Goal: Task Accomplishment & Management: Complete application form

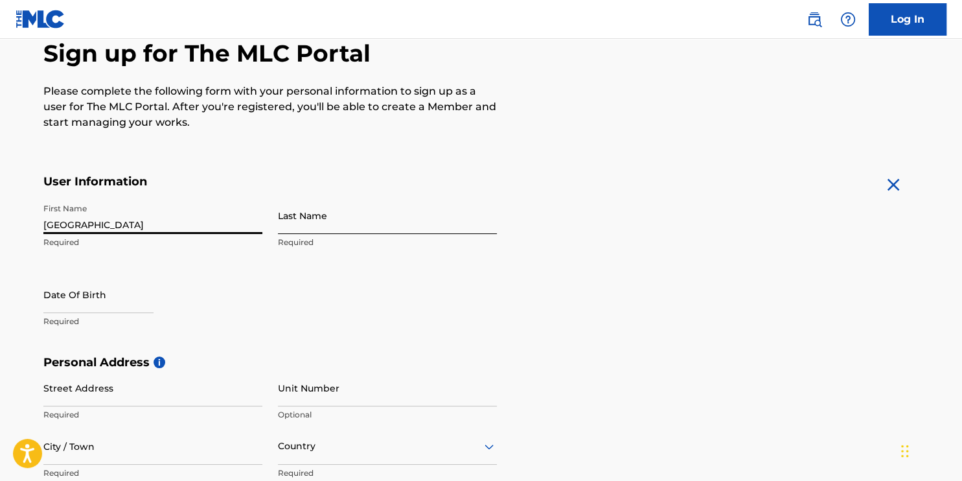
type input "[GEOGRAPHIC_DATA]"
click at [332, 226] on input "Last Name" at bounding box center [387, 215] width 219 height 37
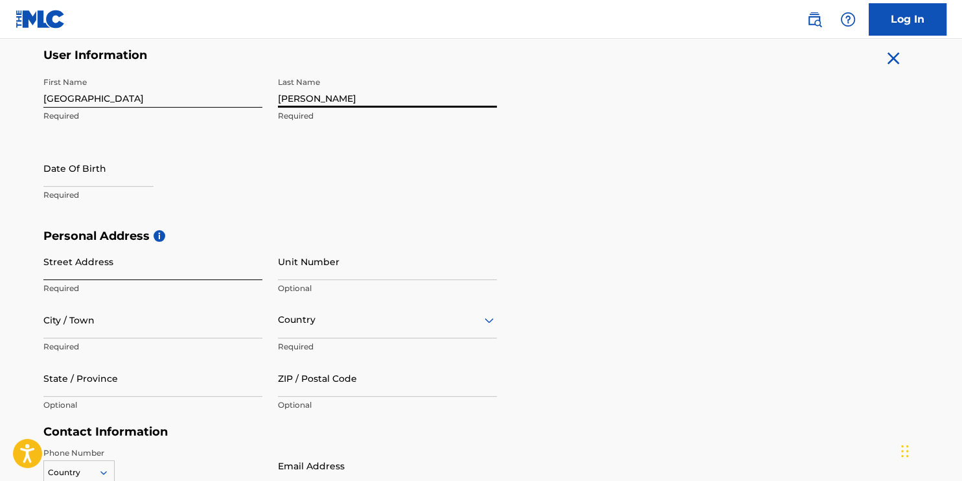
scroll to position [259, 0]
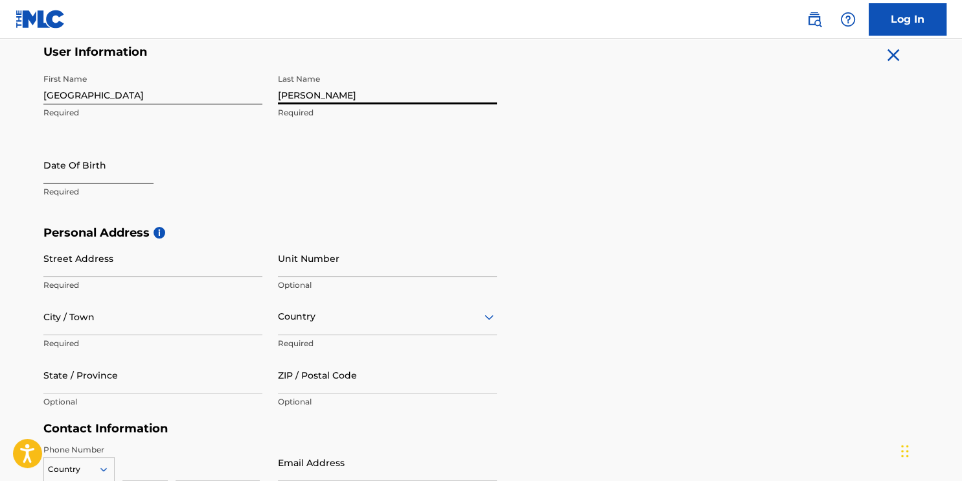
type input "[PERSON_NAME]"
click at [89, 179] on input "text" at bounding box center [98, 164] width 110 height 37
select select "8"
select select "2025"
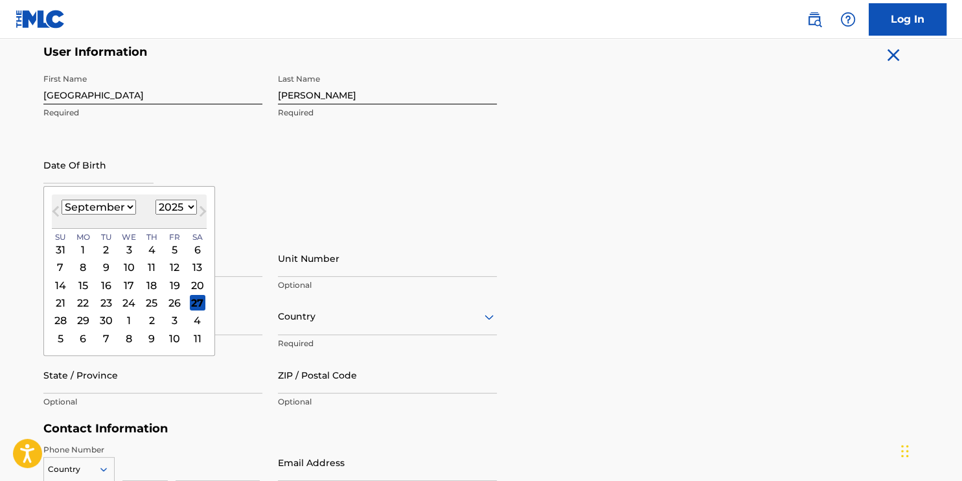
click at [108, 204] on select "January February March April May June July August September October November De…" at bounding box center [99, 207] width 75 height 15
select select "11"
click at [62, 200] on select "January February March April May June July August September October November De…" at bounding box center [99, 207] width 75 height 15
click at [181, 201] on select "1899 1900 1901 1902 1903 1904 1905 1906 1907 1908 1909 1910 1911 1912 1913 1914…" at bounding box center [176, 207] width 41 height 15
select select "2007"
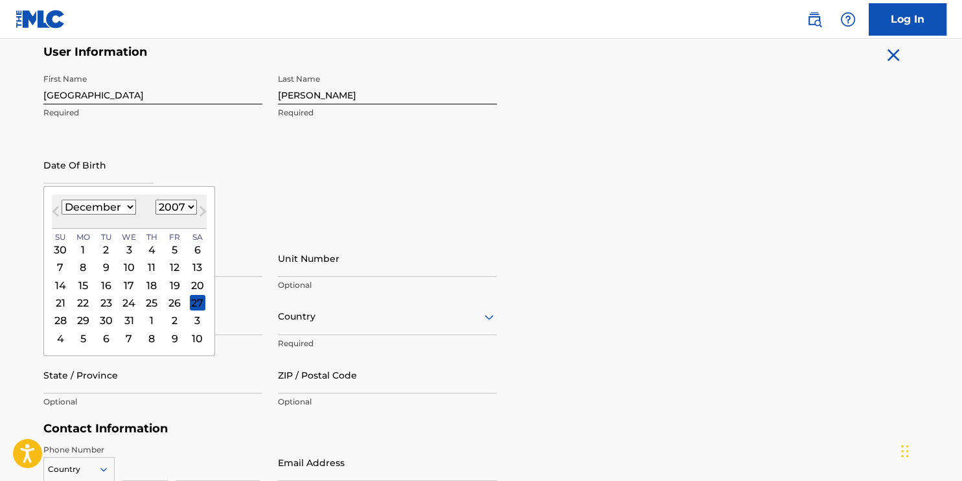
click at [156, 200] on select "1899 1900 1901 1902 1903 1904 1905 1906 1907 1908 1909 1910 1911 1912 1913 1914…" at bounding box center [176, 207] width 41 height 15
click at [85, 284] on div "10" at bounding box center [83, 285] width 16 height 16
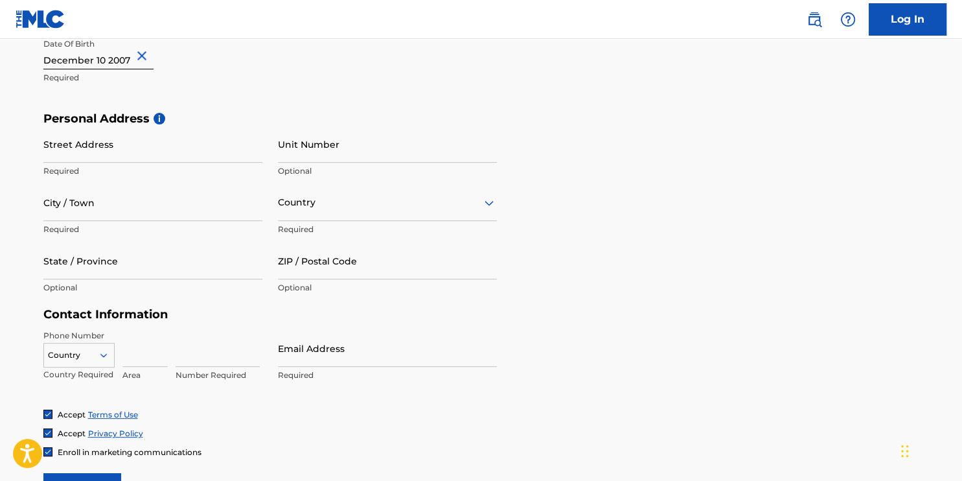
scroll to position [389, 0]
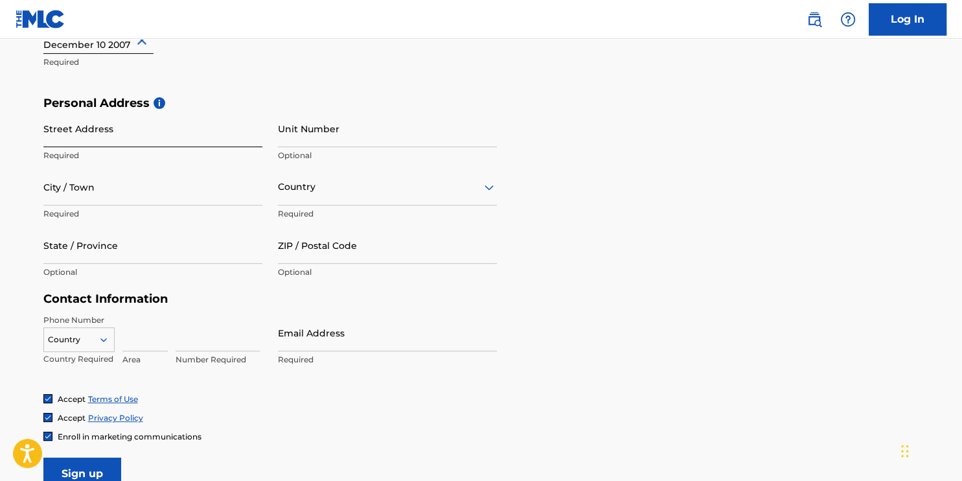
click at [154, 124] on input "Street Address" at bounding box center [152, 128] width 219 height 37
click at [332, 130] on input "Unit Number" at bounding box center [387, 128] width 219 height 37
click at [191, 154] on p "Required" at bounding box center [152, 156] width 219 height 12
click at [190, 144] on input "322" at bounding box center [152, 128] width 219 height 37
type input "[STREET_ADDRESS][PERSON_NAME]"
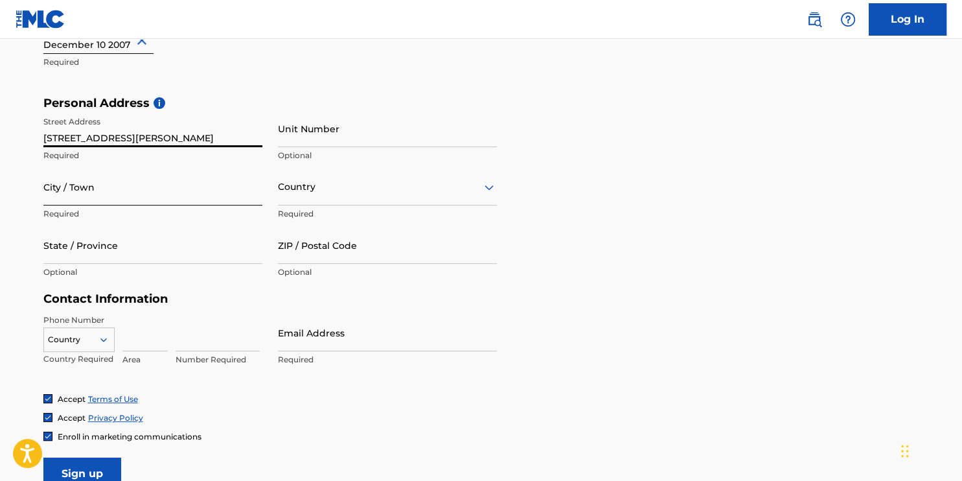
click at [148, 191] on input "City / Town" at bounding box center [152, 187] width 219 height 37
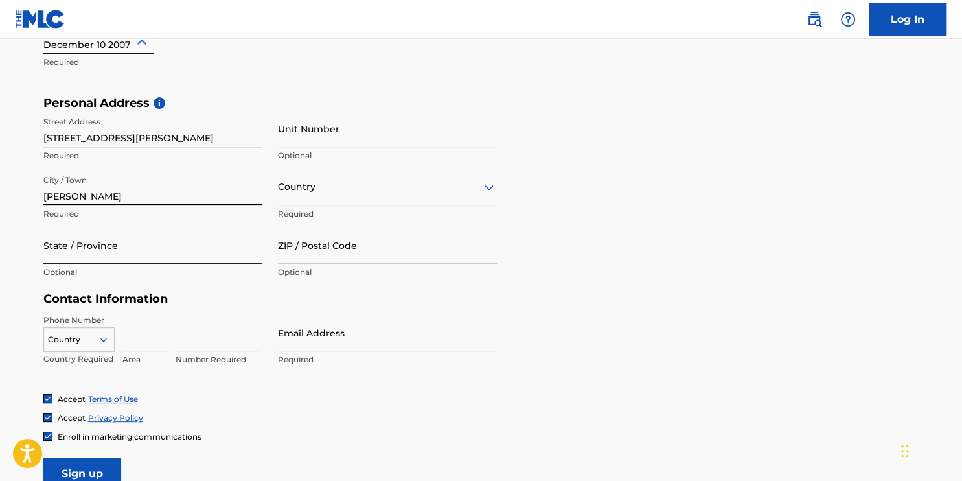
type input "[PERSON_NAME]"
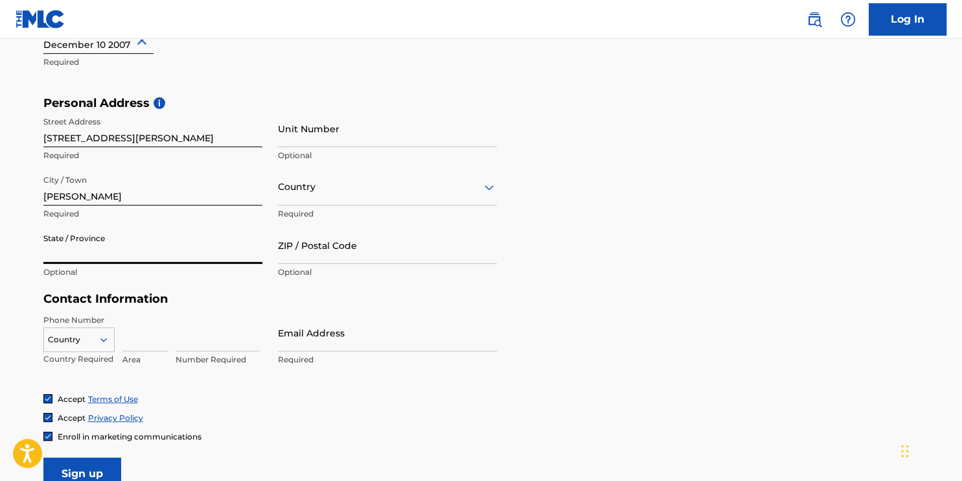
click at [99, 259] on input "State / Province" at bounding box center [152, 245] width 219 height 37
type input "[US_STATE]"
click at [310, 178] on div "Country" at bounding box center [387, 187] width 219 height 37
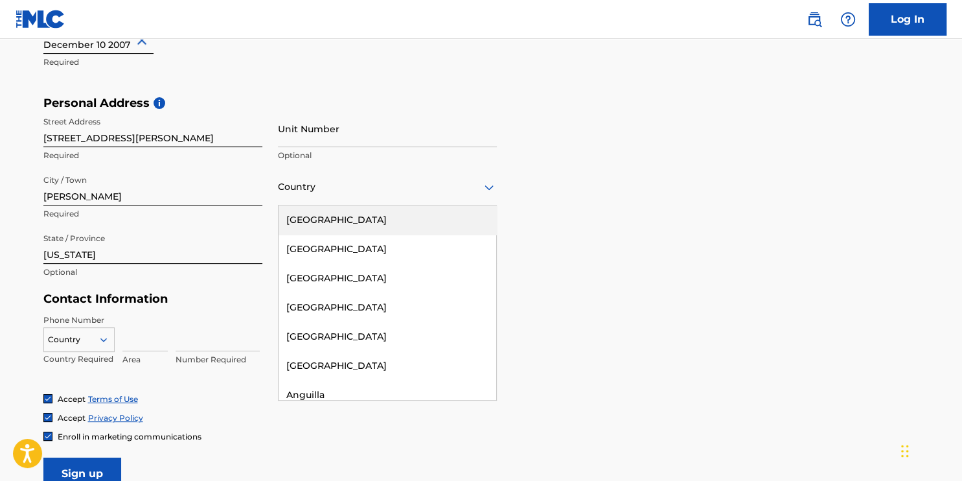
click at [339, 222] on div "[GEOGRAPHIC_DATA]" at bounding box center [388, 219] width 218 height 29
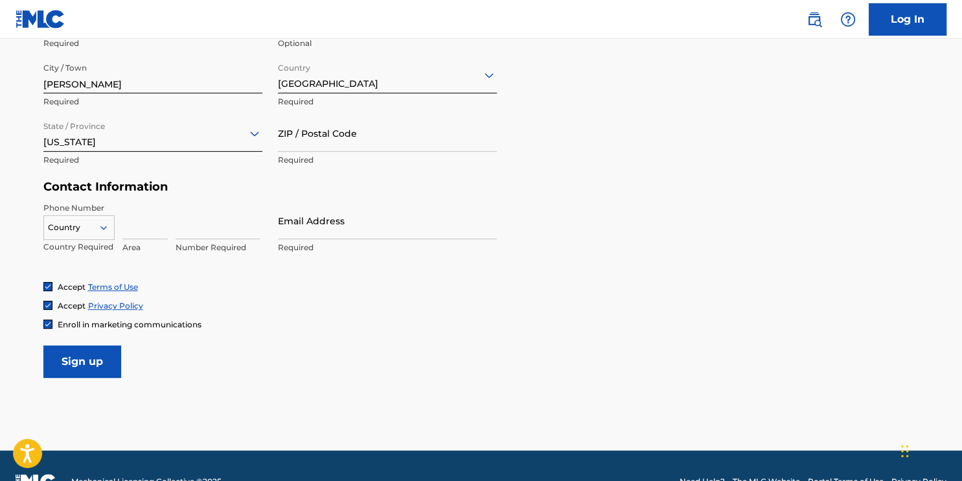
scroll to position [519, 0]
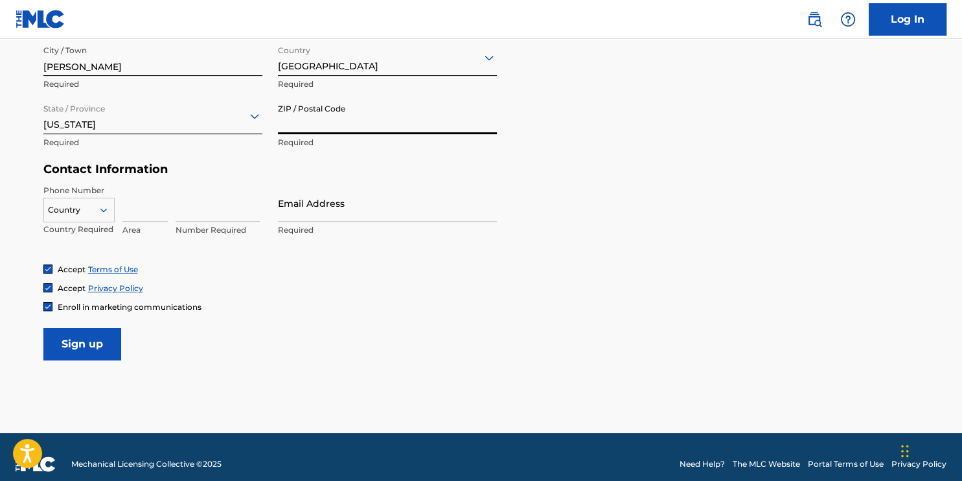
click at [288, 110] on input "ZIP / Postal Code" at bounding box center [387, 115] width 219 height 37
type input "30252"
click at [98, 211] on icon at bounding box center [104, 210] width 12 height 12
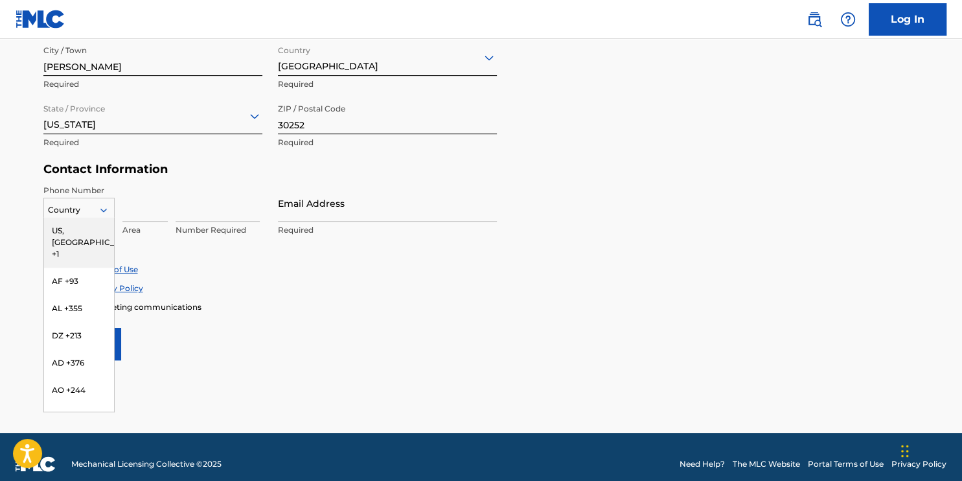
click at [93, 228] on div "US, [GEOGRAPHIC_DATA] +1" at bounding box center [79, 242] width 70 height 51
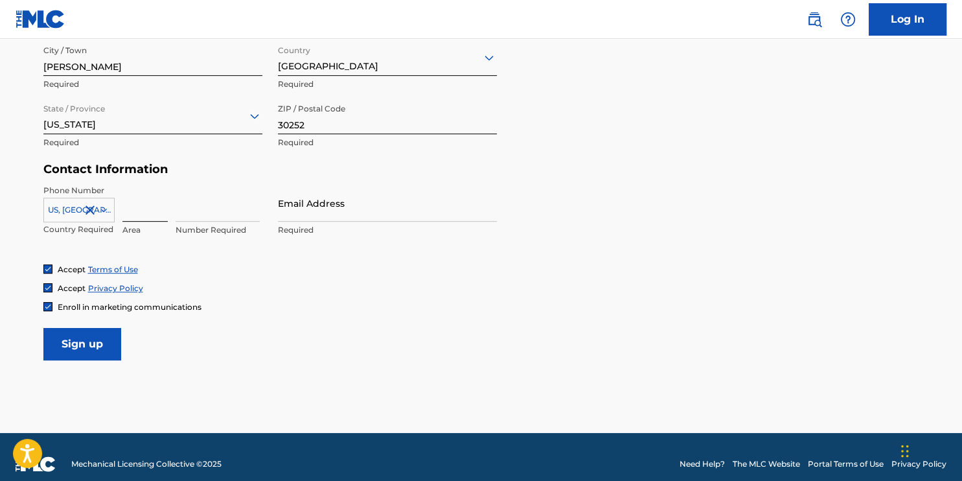
click at [154, 206] on input at bounding box center [144, 203] width 45 height 37
type input "678"
click at [196, 215] on input at bounding box center [218, 203] width 84 height 37
type input "5328099"
click at [353, 202] on input "Email Address" at bounding box center [387, 203] width 219 height 37
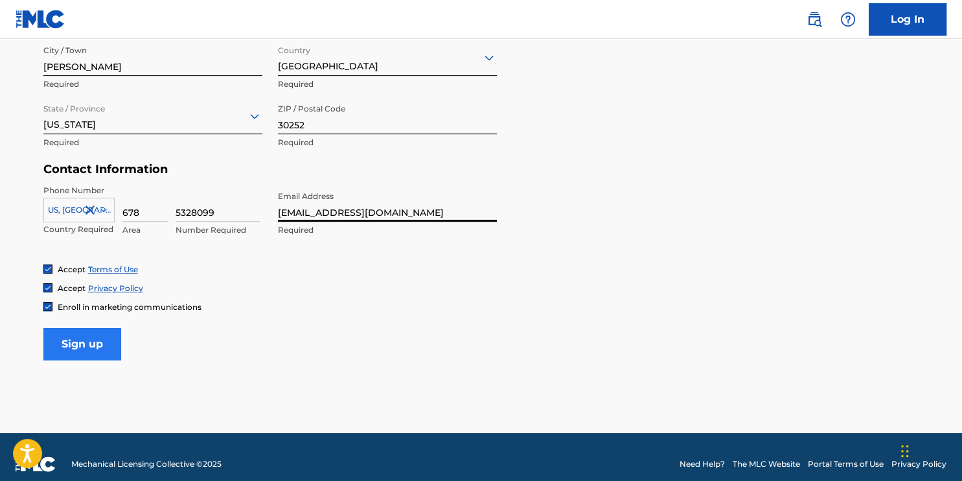
type input "[EMAIL_ADDRESS][DOMAIN_NAME]"
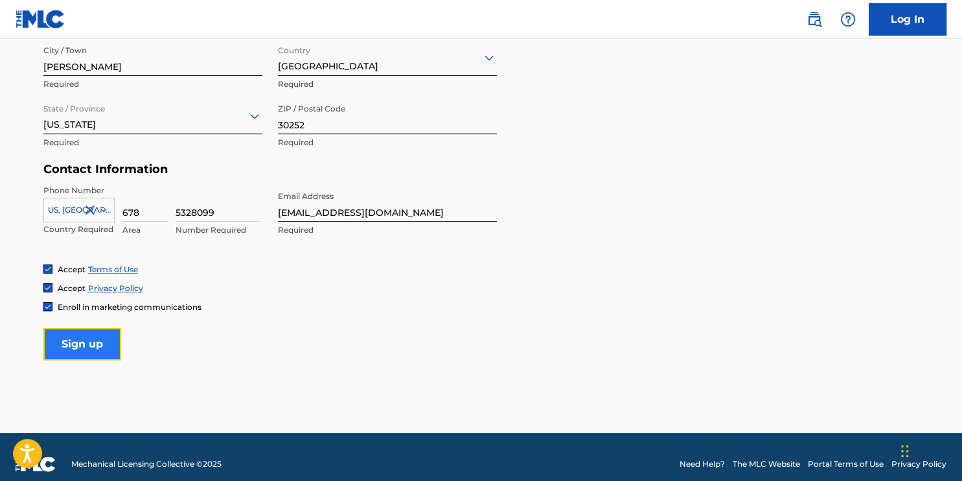
click at [89, 331] on input "Sign up" at bounding box center [82, 344] width 78 height 32
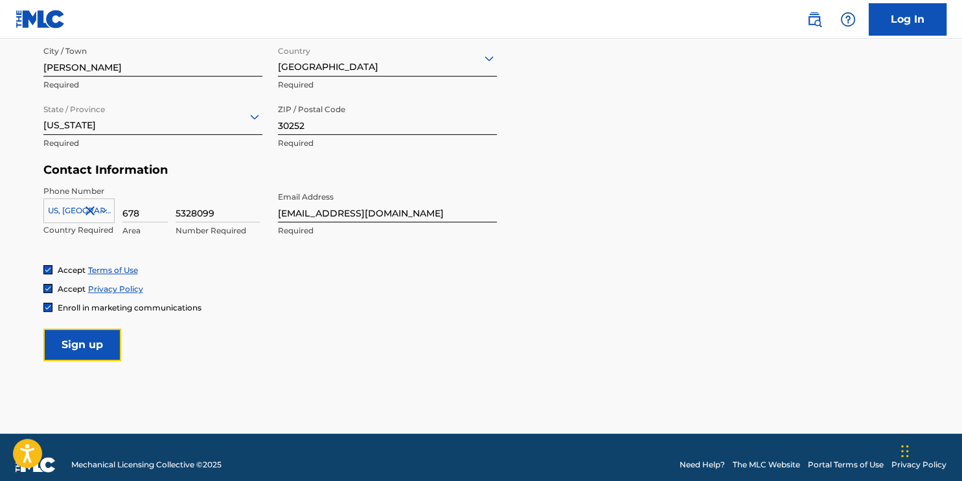
scroll to position [531, 0]
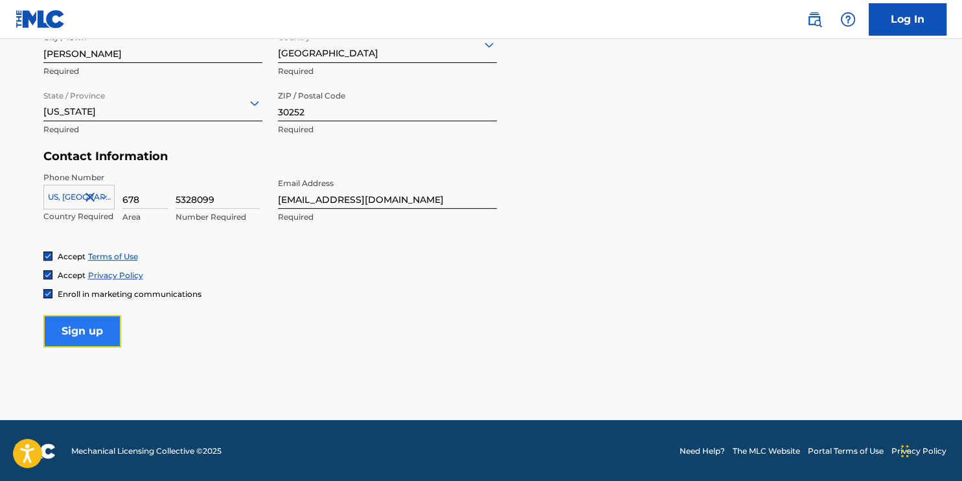
click at [89, 320] on input "Sign up" at bounding box center [82, 331] width 78 height 32
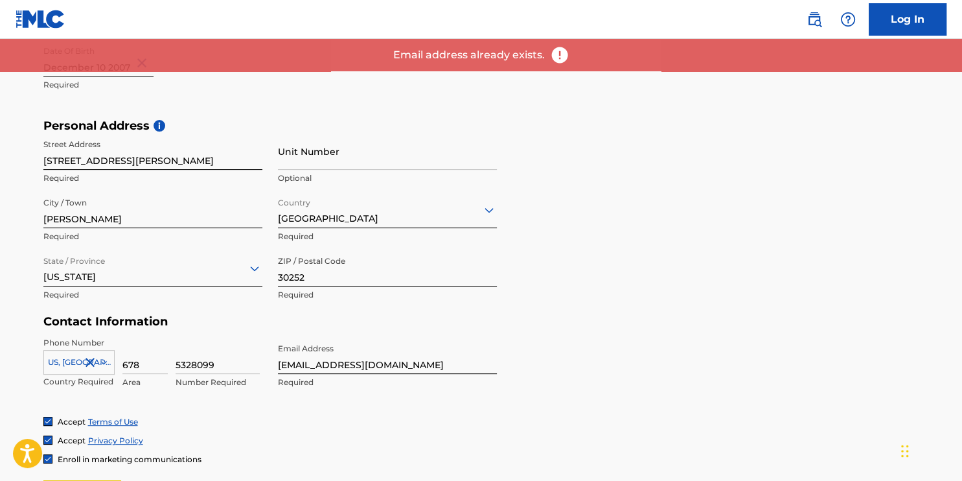
scroll to position [207, 0]
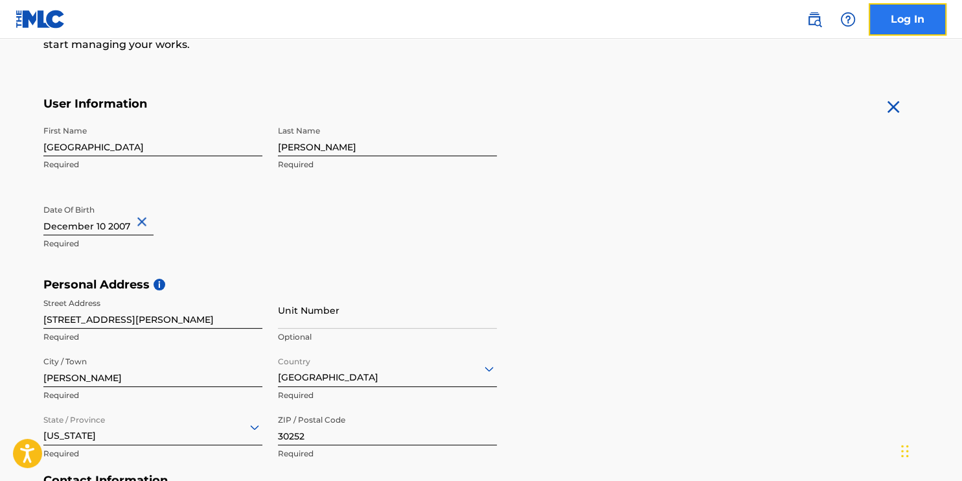
click at [912, 20] on link "Log In" at bounding box center [908, 19] width 78 height 32
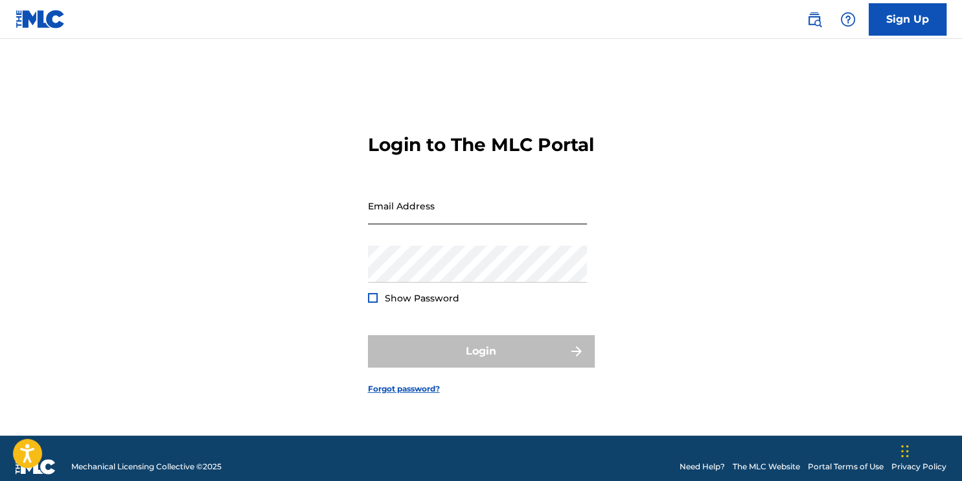
click at [443, 223] on input "Email Address" at bounding box center [477, 205] width 219 height 37
type input "[EMAIL_ADDRESS][DOMAIN_NAME]"
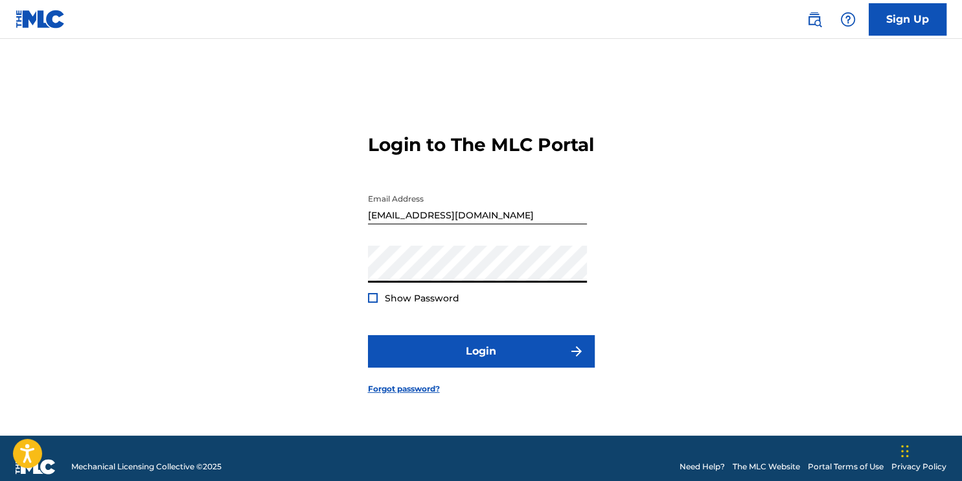
click at [368, 335] on button "Login" at bounding box center [481, 351] width 227 height 32
